Goal: Contribute content: Contribute content

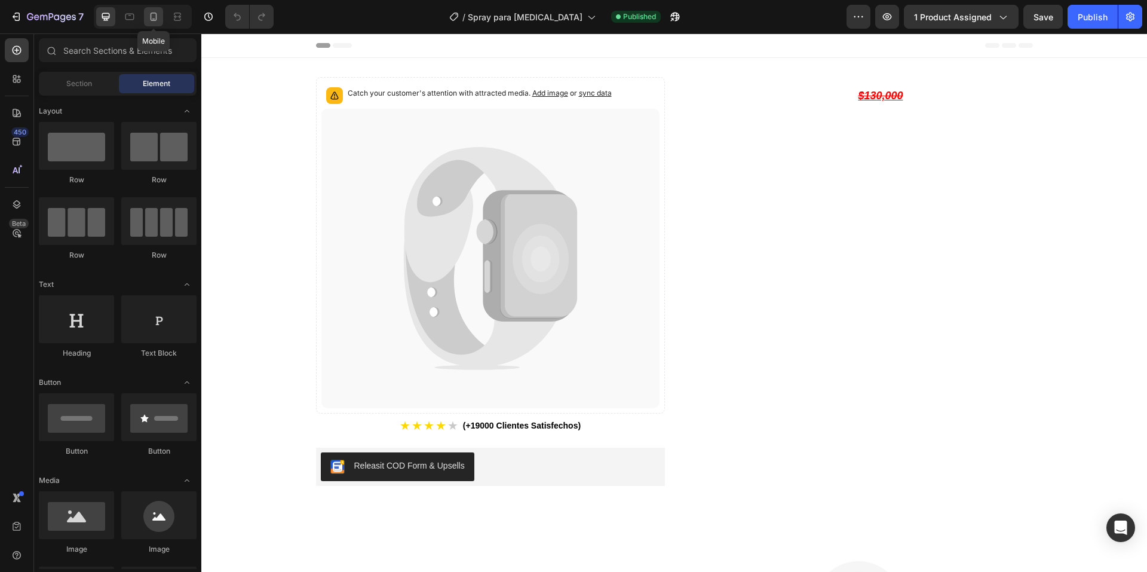
click at [145, 17] on div at bounding box center [153, 16] width 19 height 19
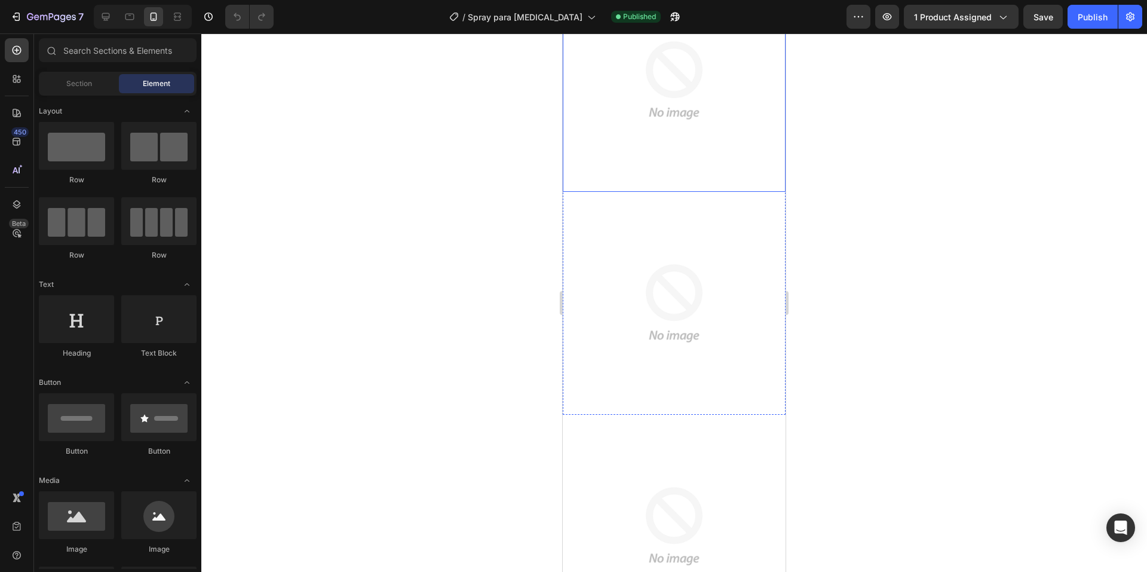
scroll to position [478, 0]
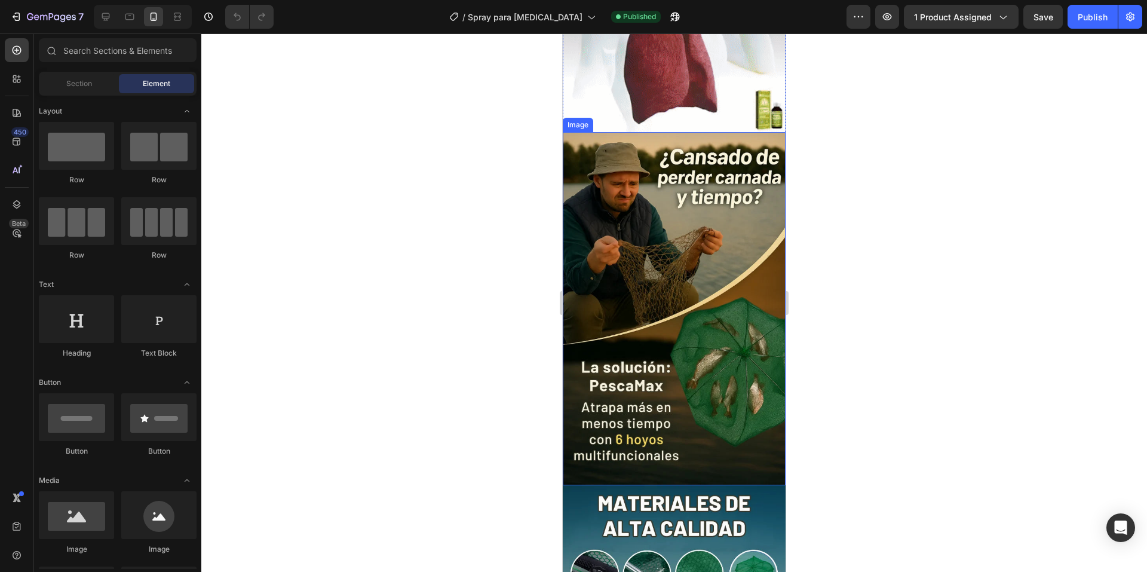
click at [637, 338] on img at bounding box center [674, 308] width 223 height 353
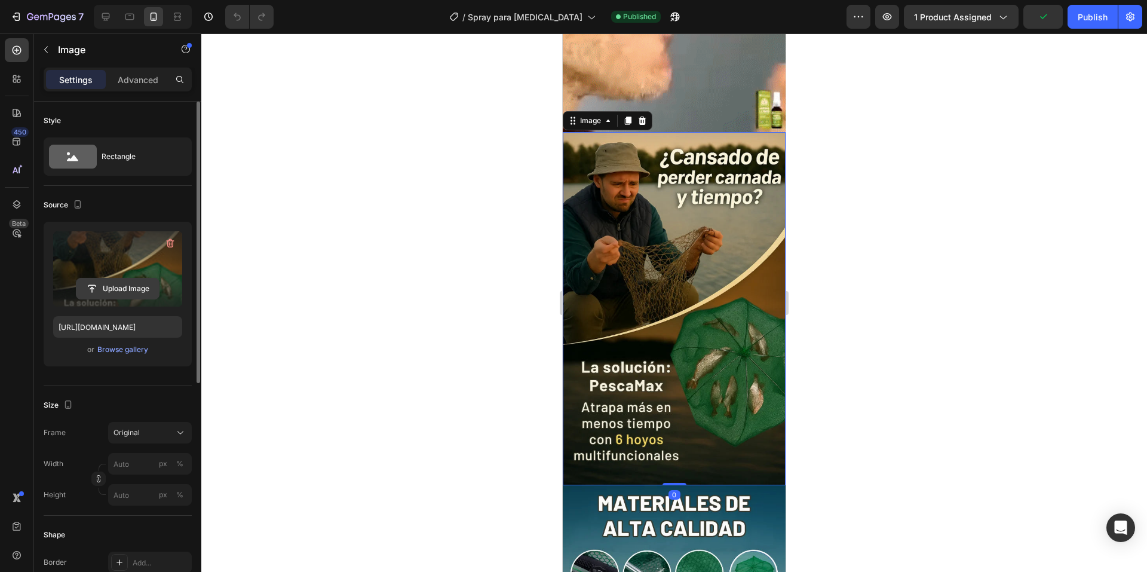
click at [100, 291] on input "file" at bounding box center [117, 288] width 82 height 20
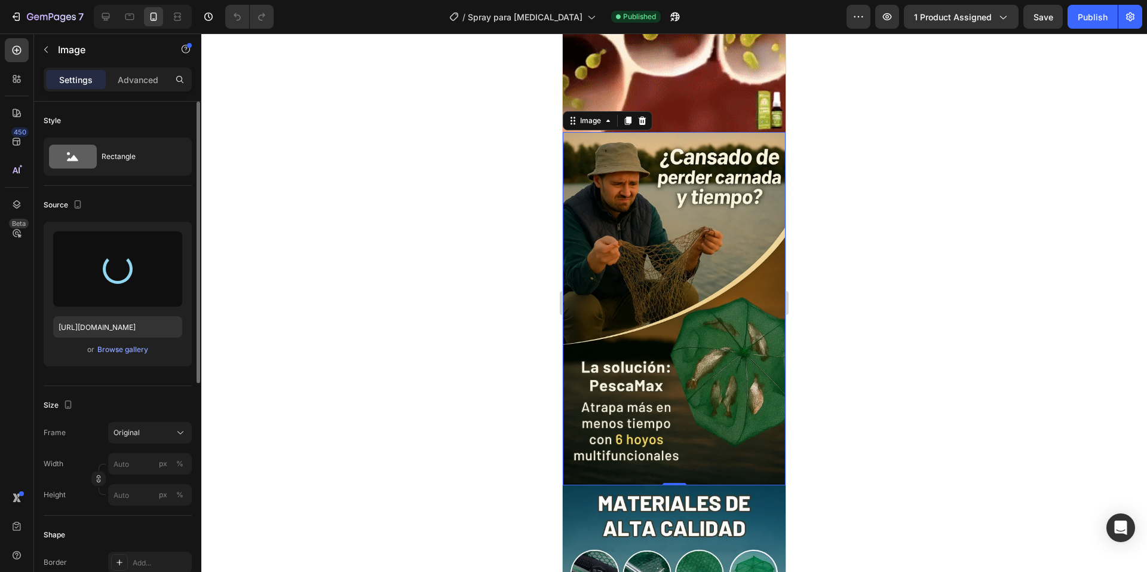
type input "[URL][DOMAIN_NAME]"
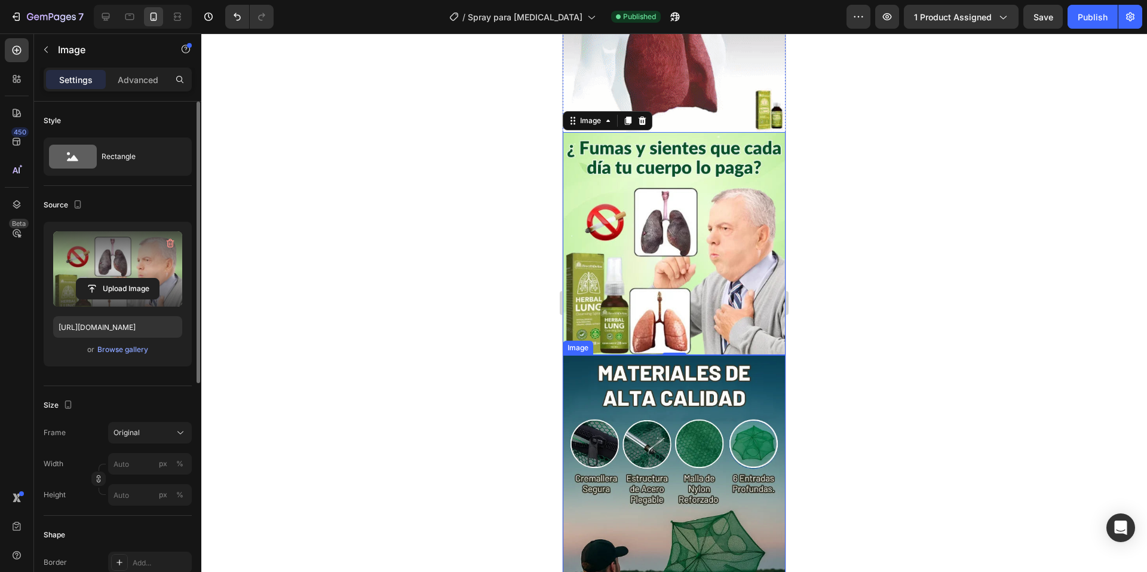
click at [679, 368] on img at bounding box center [674, 531] width 223 height 353
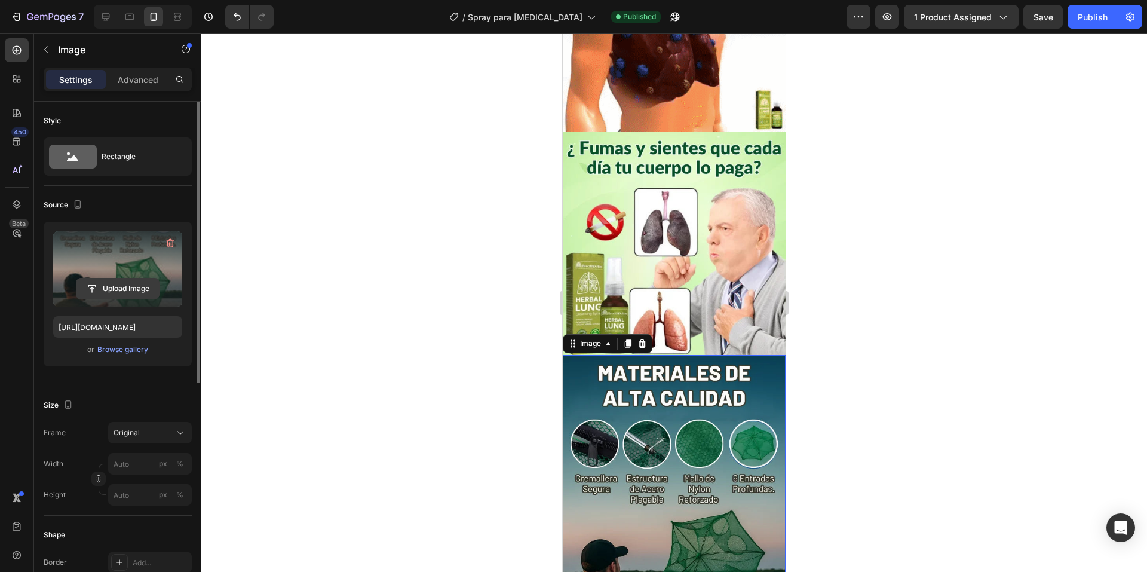
click at [118, 288] on input "file" at bounding box center [117, 288] width 82 height 20
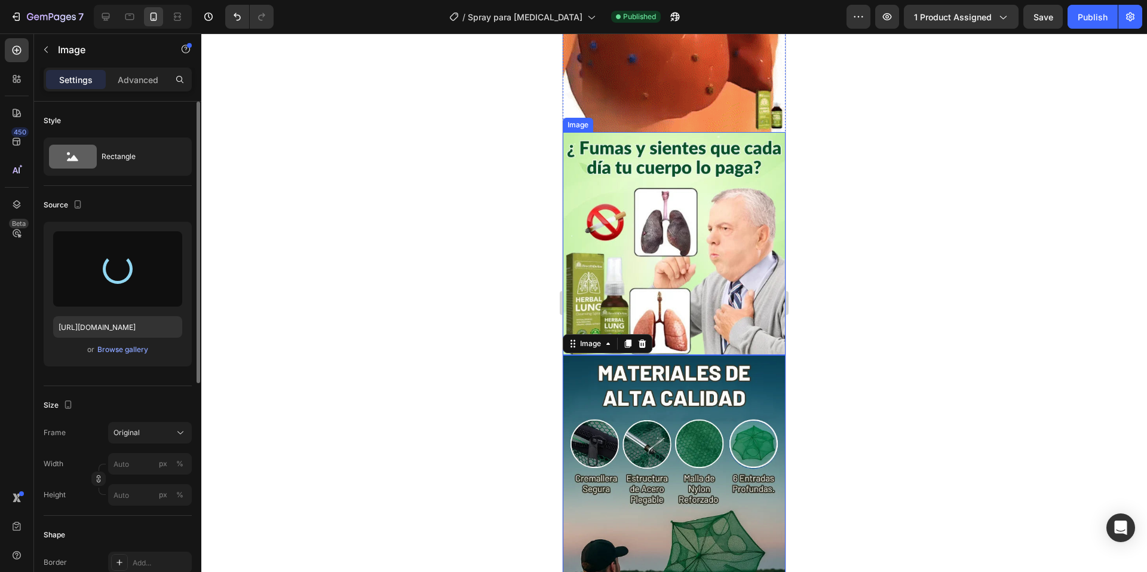
type input "[URL][DOMAIN_NAME]"
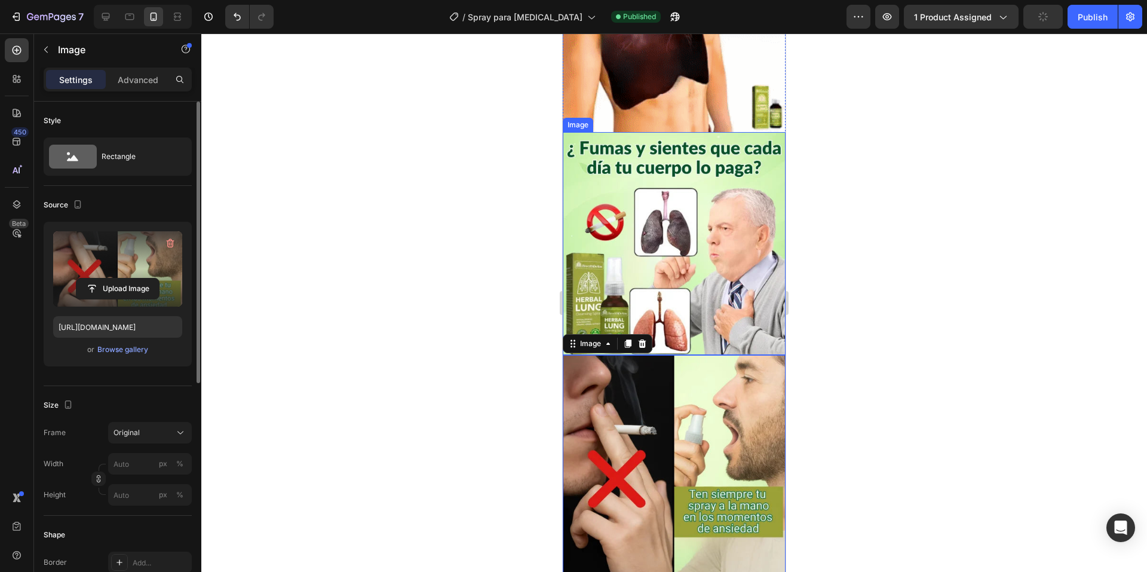
scroll to position [777, 0]
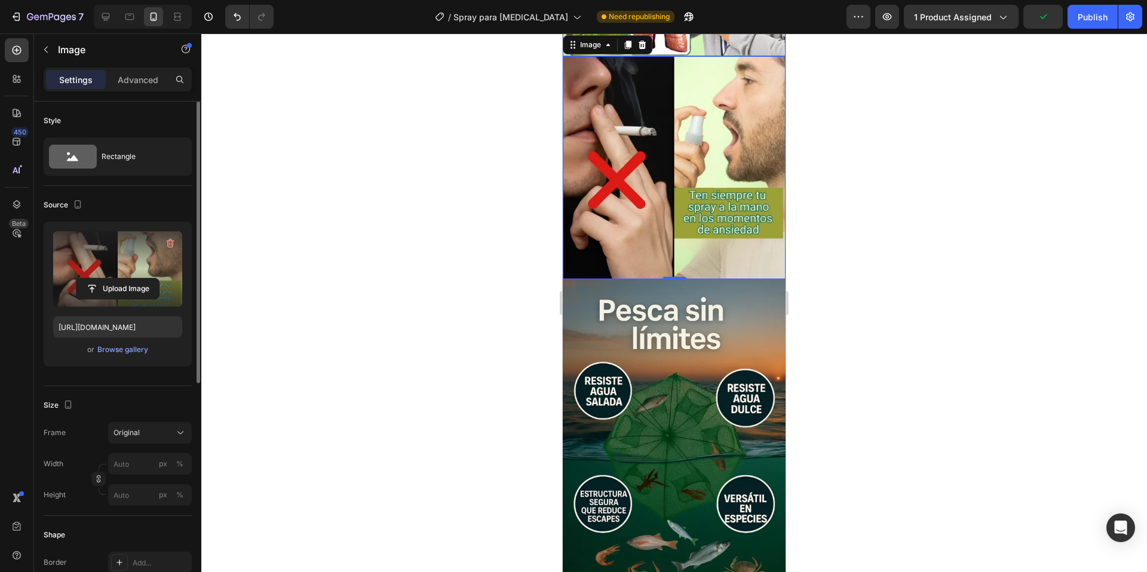
click at [690, 310] on img at bounding box center [674, 455] width 223 height 353
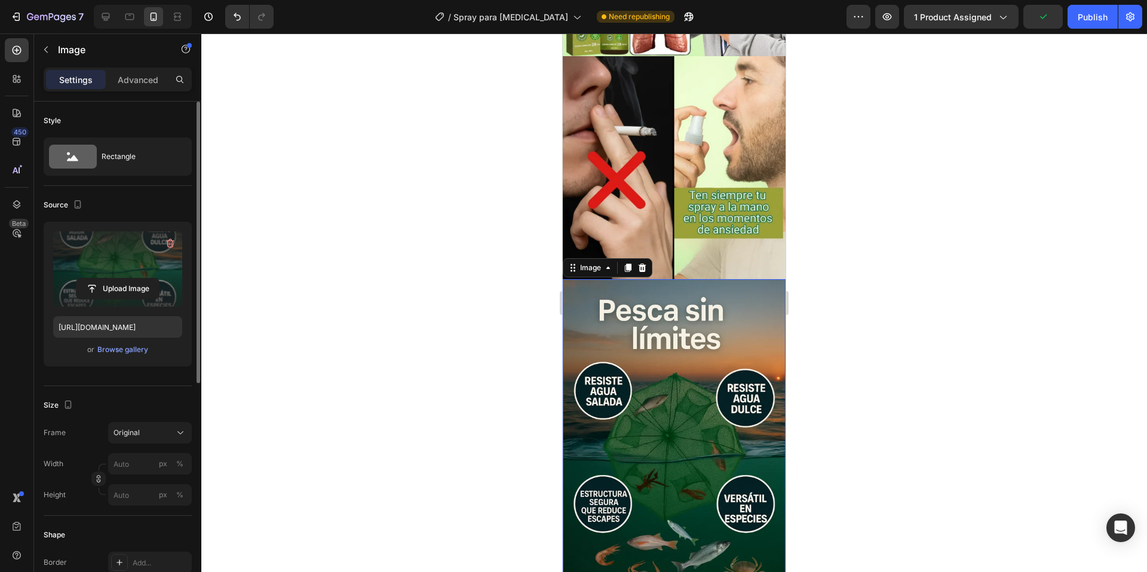
click at [105, 274] on label at bounding box center [117, 268] width 129 height 75
click at [105, 278] on input "file" at bounding box center [117, 288] width 82 height 20
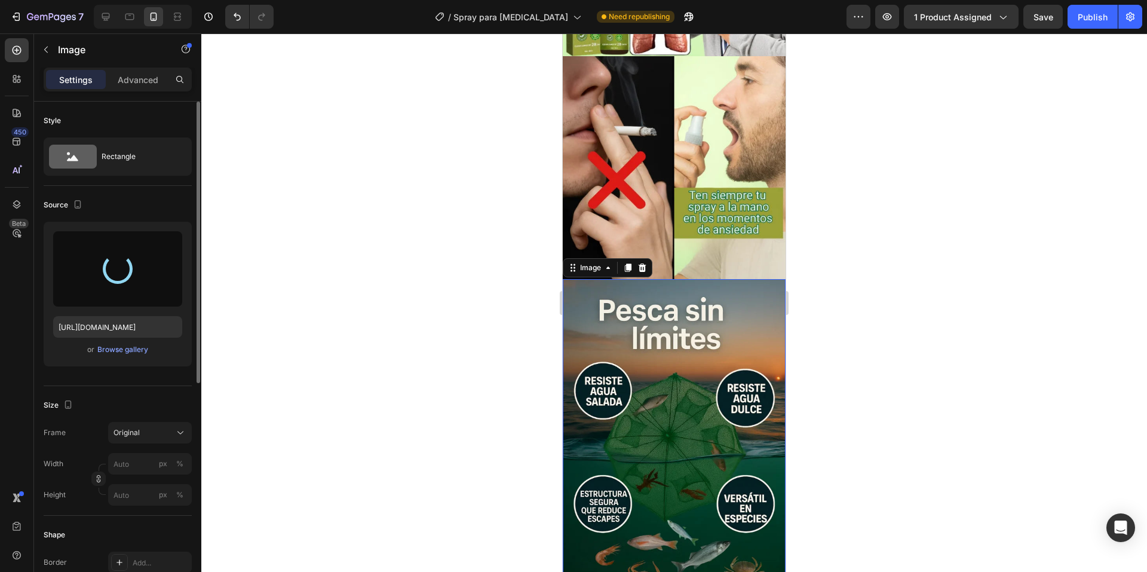
type input "[URL][DOMAIN_NAME]"
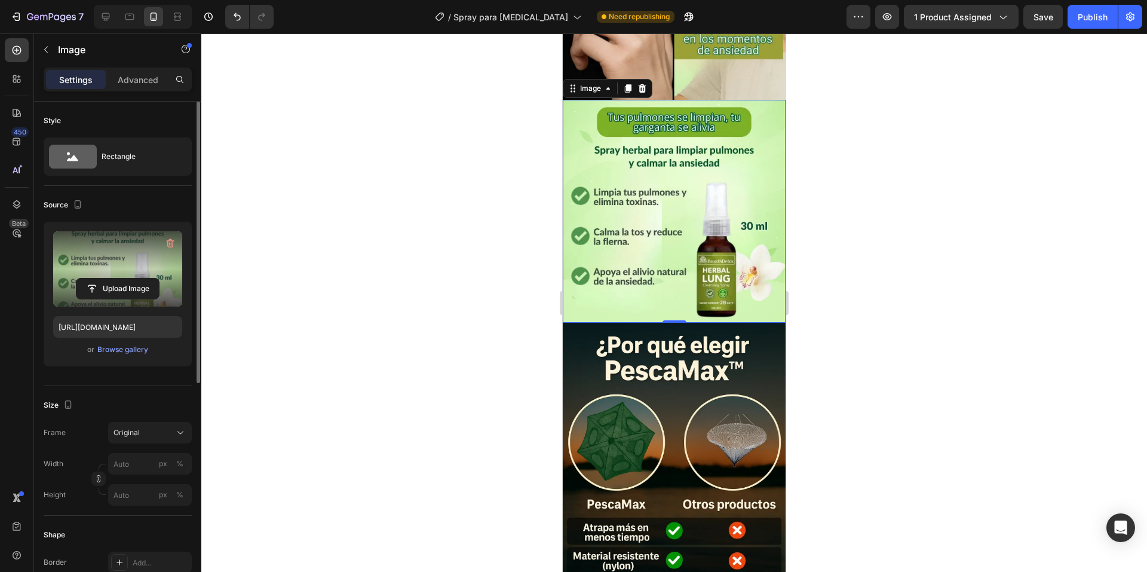
scroll to position [1075, 0]
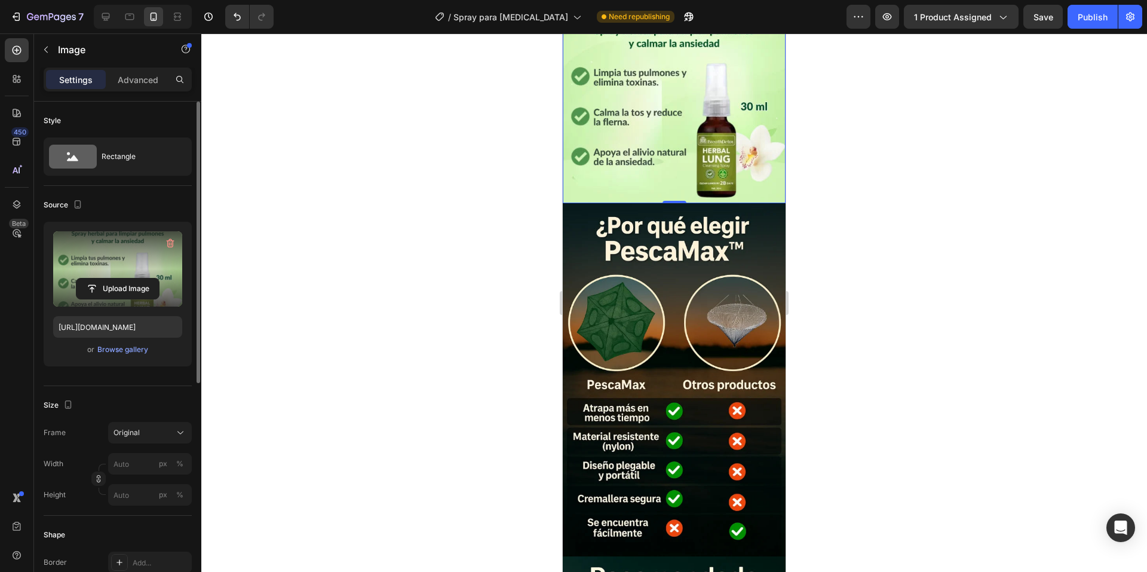
click at [627, 373] on img at bounding box center [674, 379] width 223 height 353
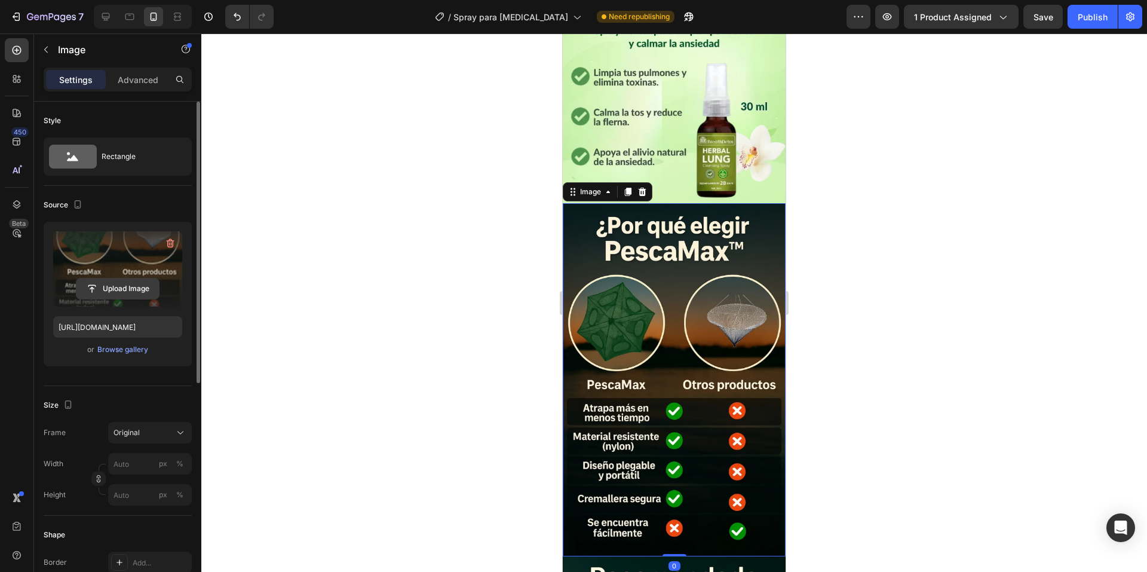
click at [107, 290] on input "file" at bounding box center [117, 288] width 82 height 20
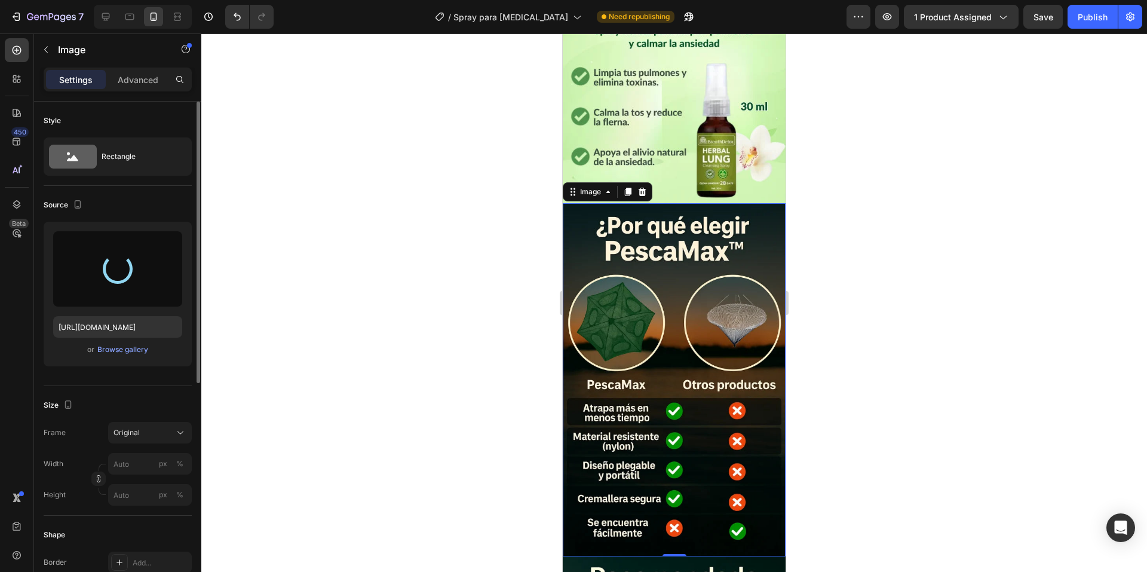
type input "[URL][DOMAIN_NAME]"
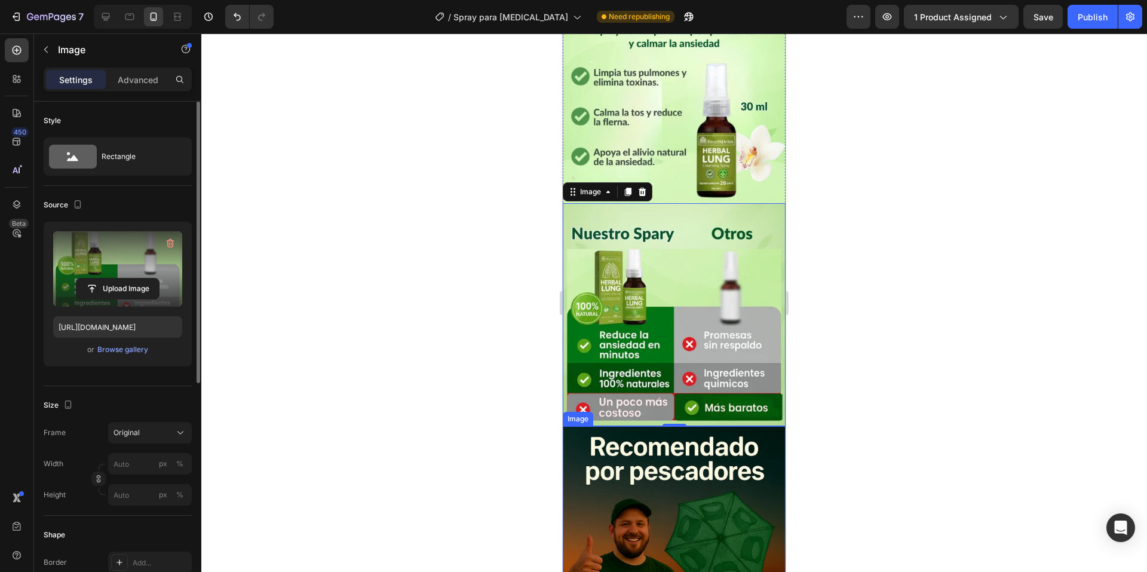
scroll to position [1195, 0]
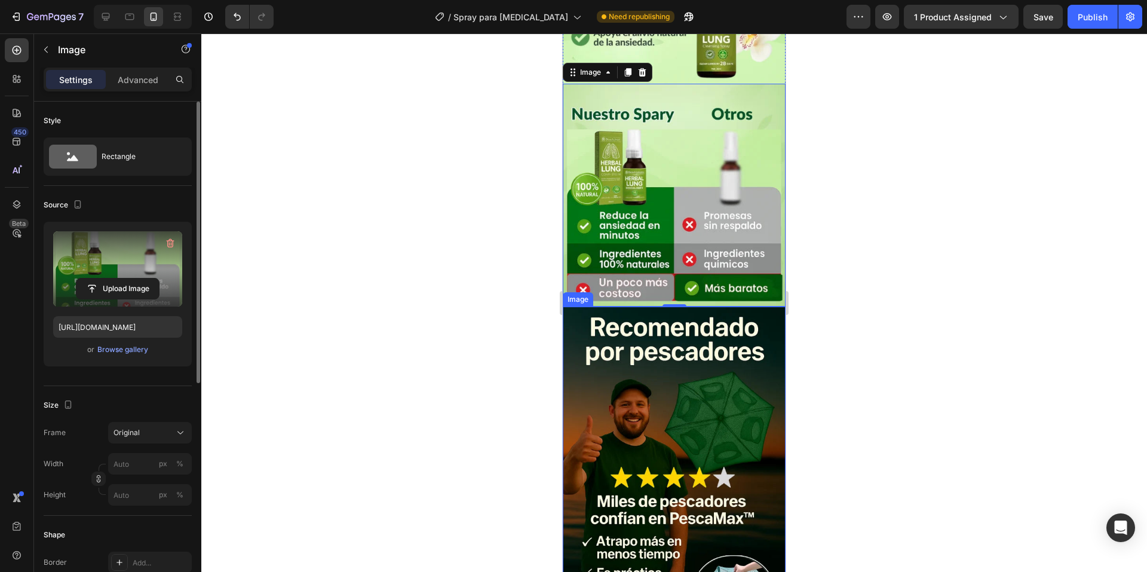
click at [691, 384] on img at bounding box center [674, 482] width 223 height 353
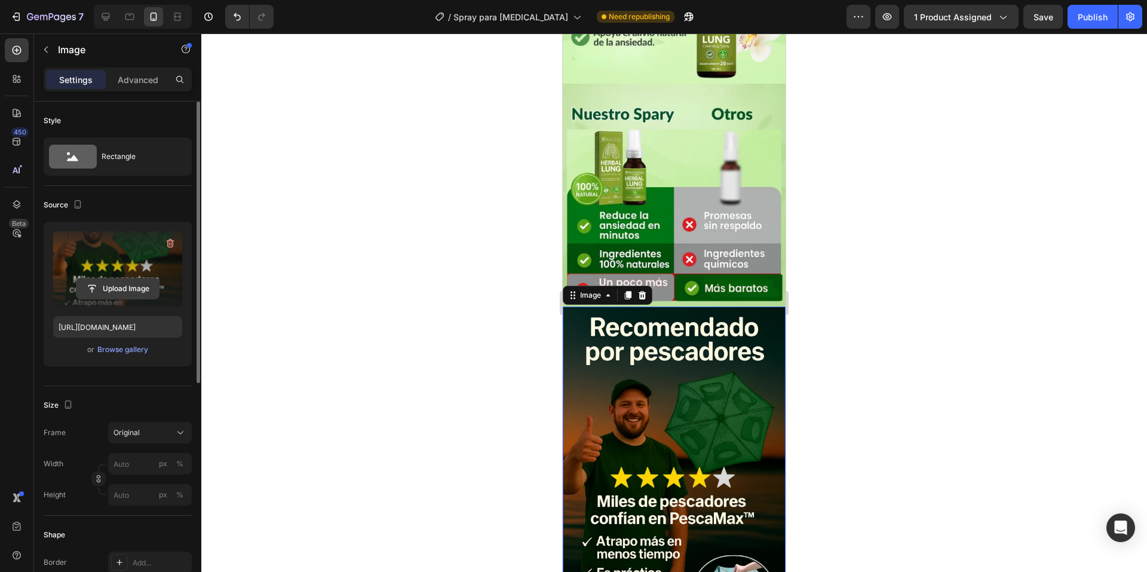
click at [149, 282] on input "file" at bounding box center [117, 288] width 82 height 20
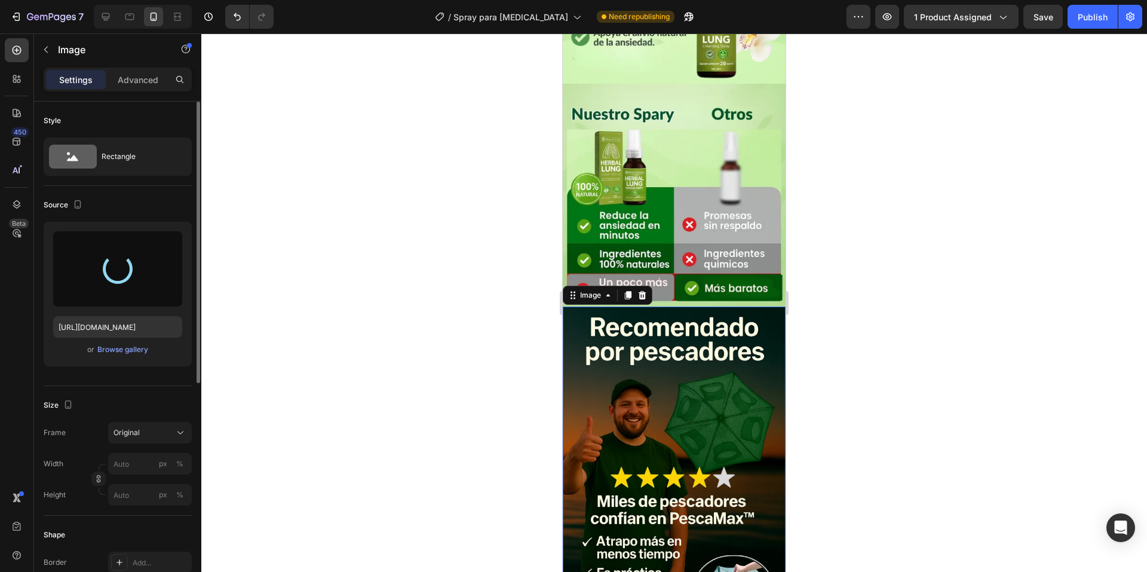
type input "[URL][DOMAIN_NAME]"
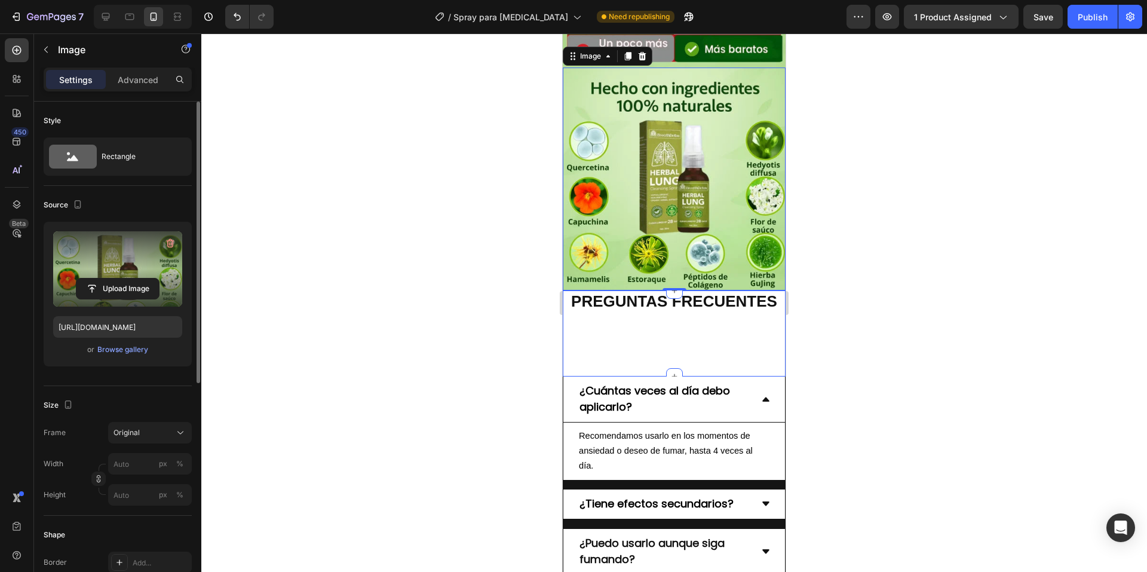
scroll to position [1255, 0]
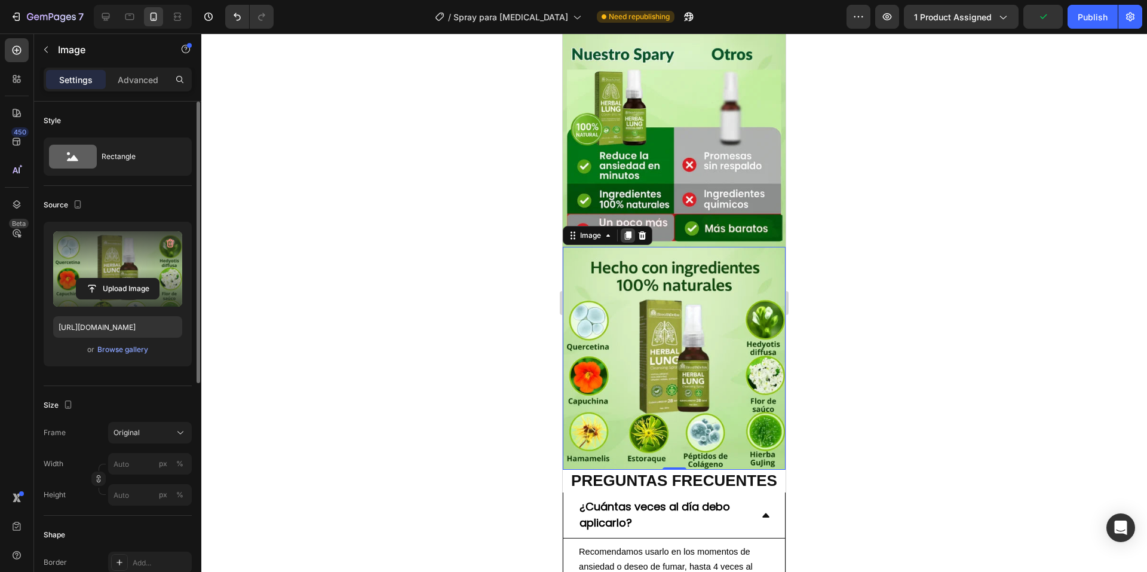
click at [630, 231] on icon at bounding box center [628, 235] width 7 height 8
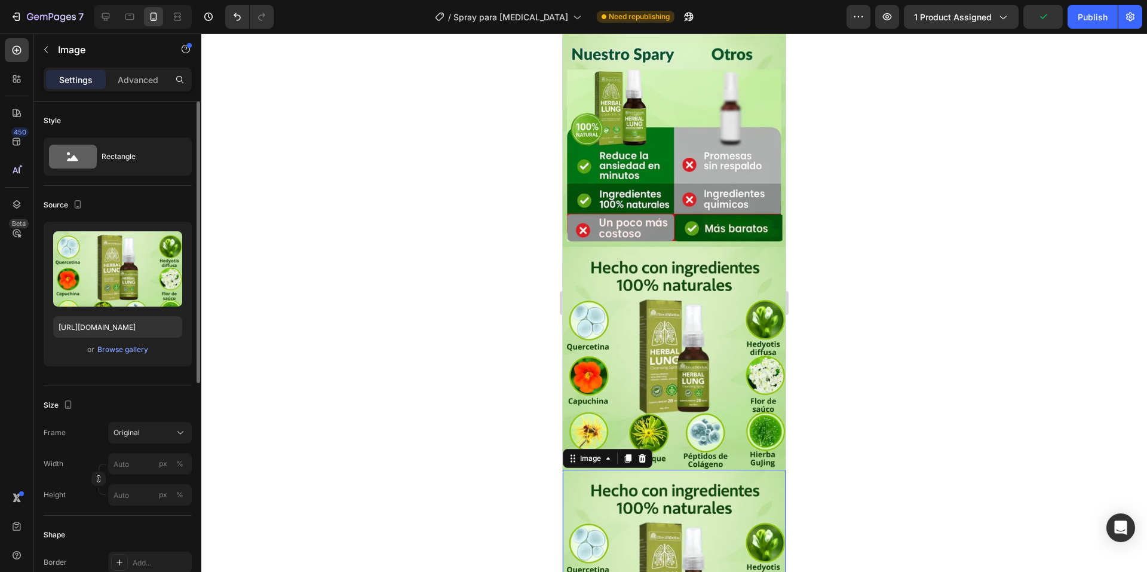
click at [677, 470] on img at bounding box center [674, 581] width 223 height 223
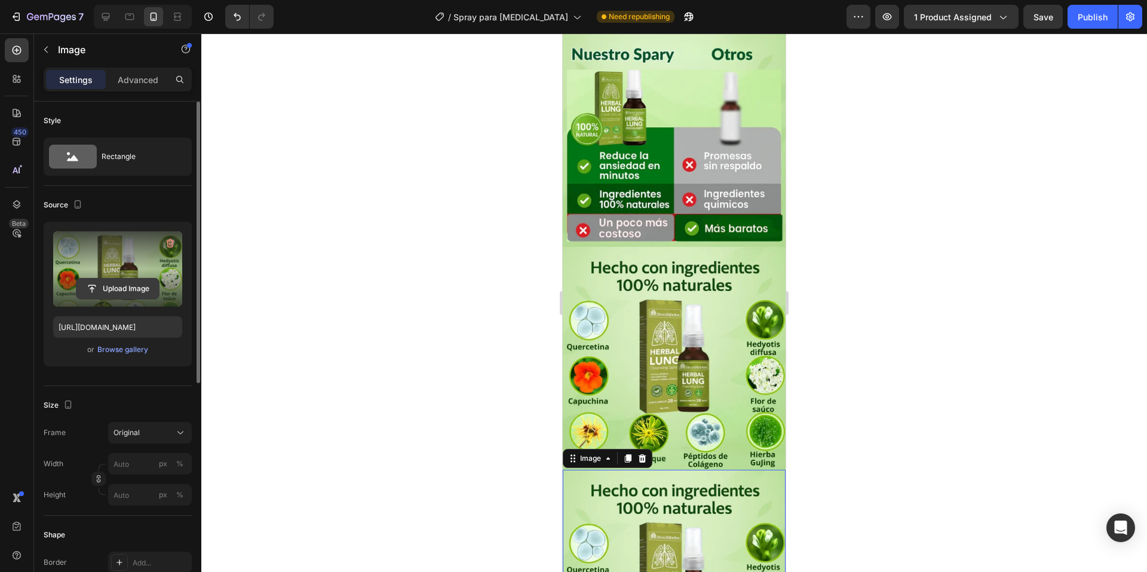
click at [96, 289] on input "file" at bounding box center [117, 288] width 82 height 20
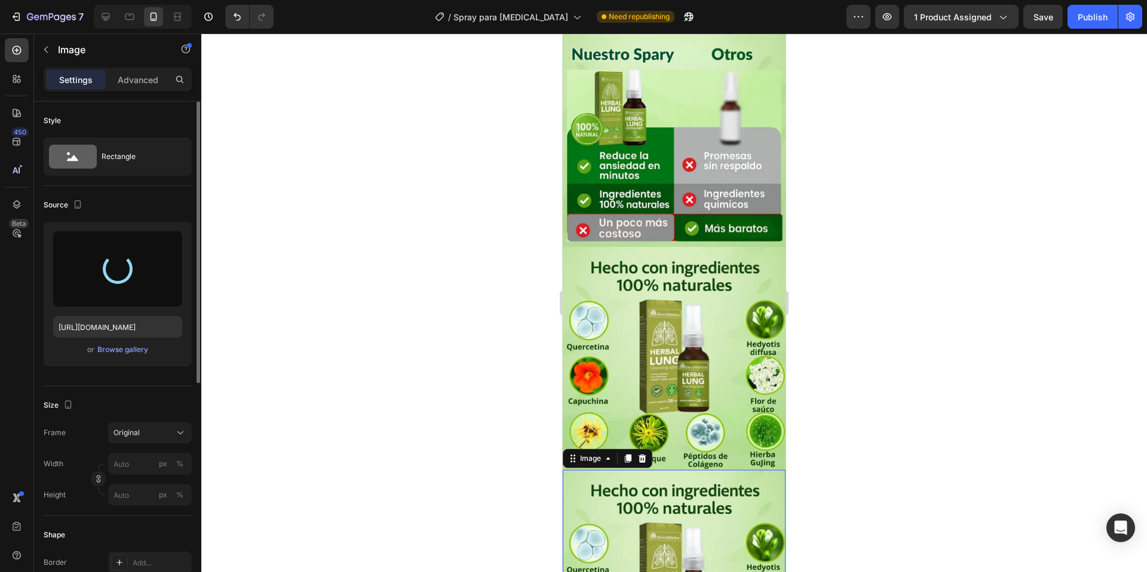
type input "[URL][DOMAIN_NAME]"
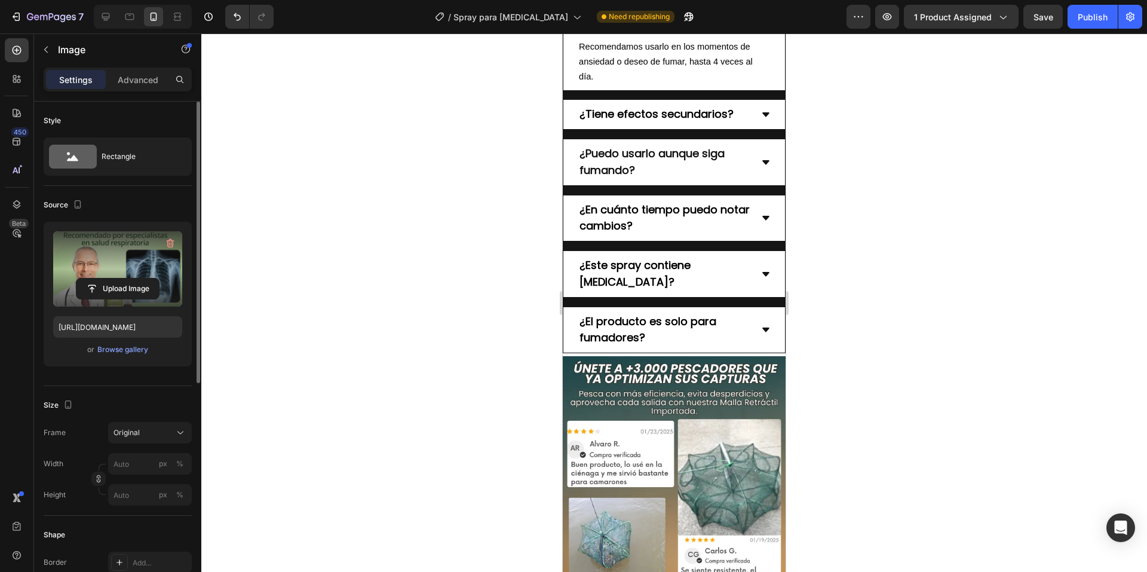
scroll to position [2211, 0]
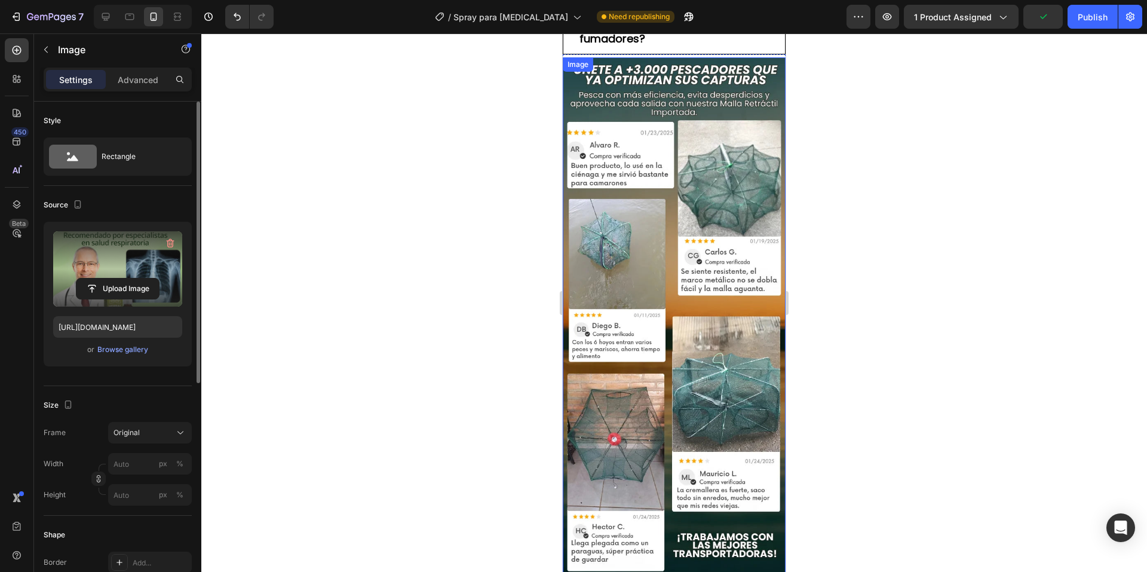
click at [700, 390] on img at bounding box center [674, 356] width 223 height 599
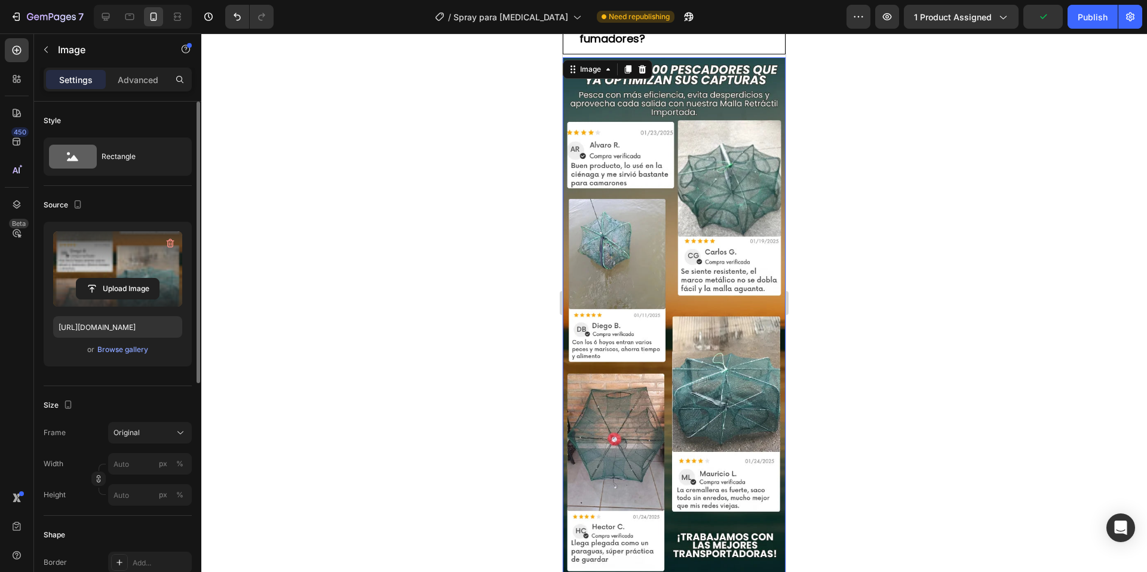
click at [72, 273] on label at bounding box center [117, 268] width 129 height 75
click at [76, 278] on input "file" at bounding box center [117, 288] width 82 height 20
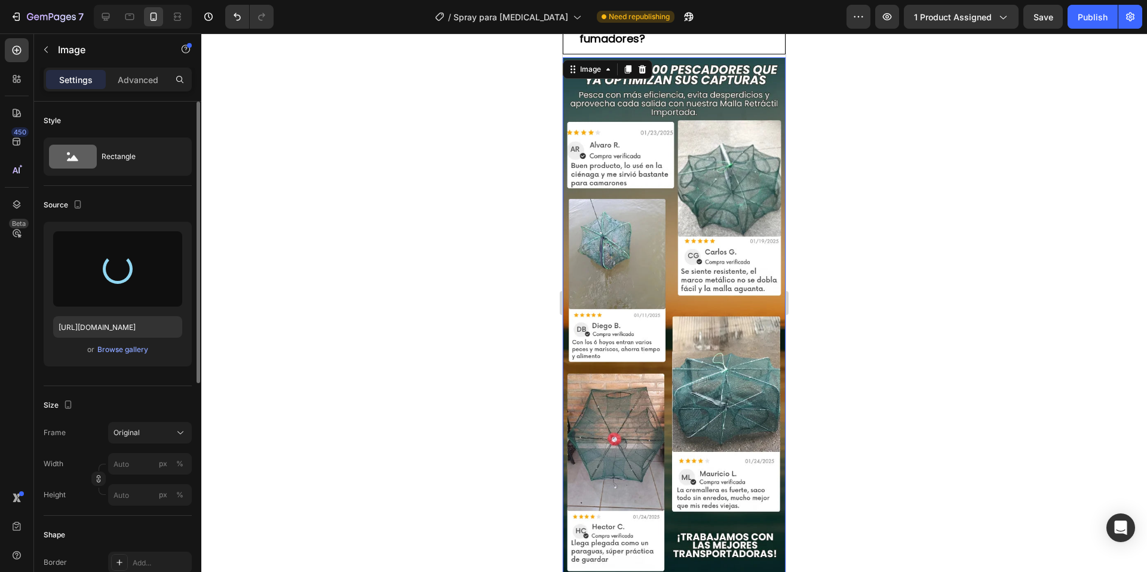
type input "[URL][DOMAIN_NAME]"
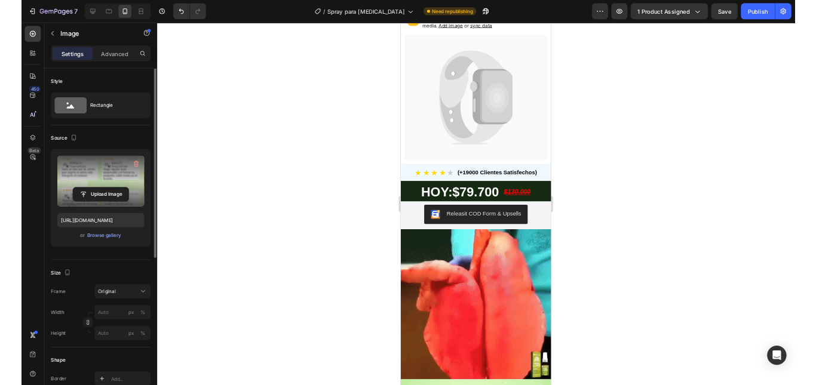
scroll to position [0, 0]
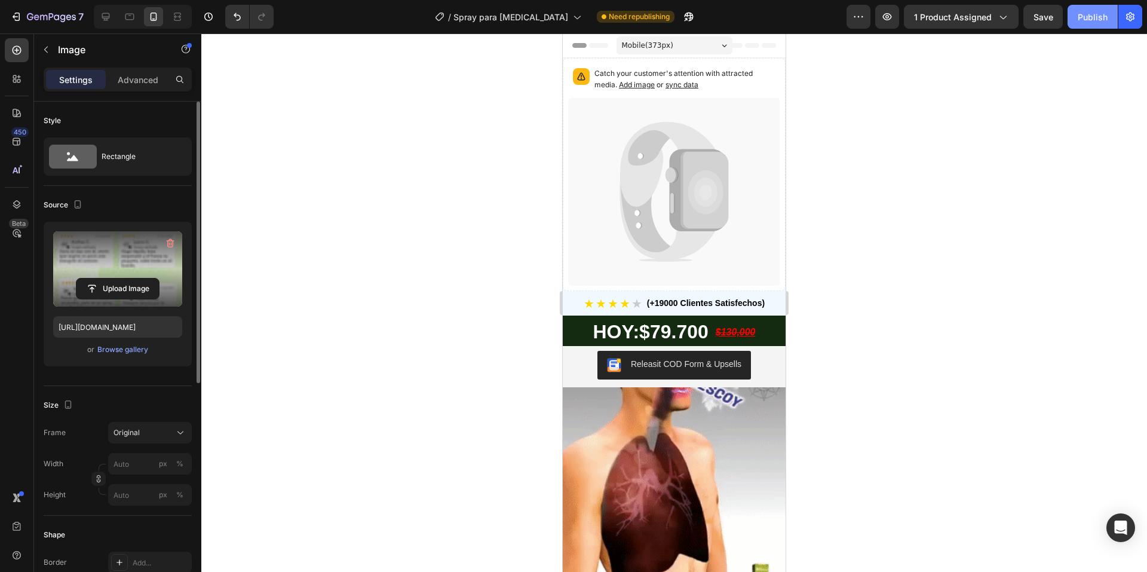
click at [1091, 18] on div "Publish" at bounding box center [1093, 17] width 30 height 13
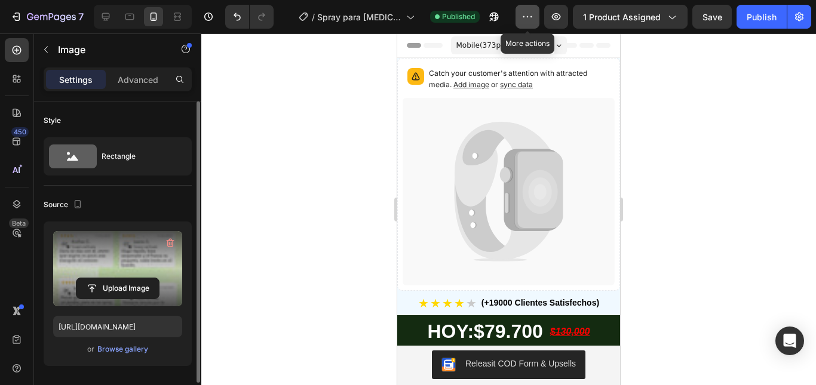
click at [539, 24] on button "button" at bounding box center [528, 17] width 24 height 24
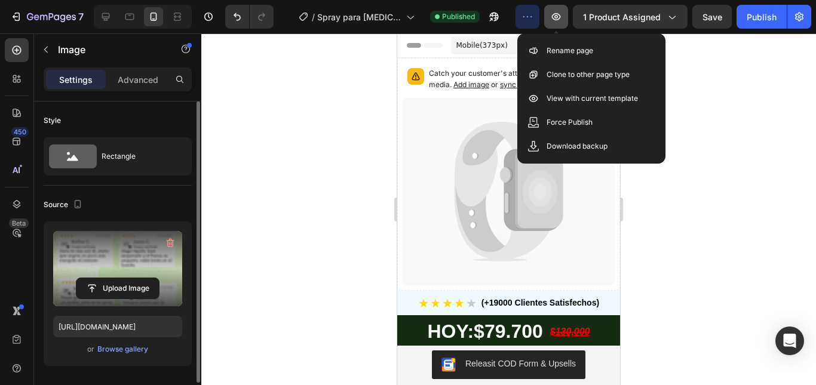
click at [559, 26] on button "button" at bounding box center [556, 17] width 24 height 24
